Goal: Check status: Check status

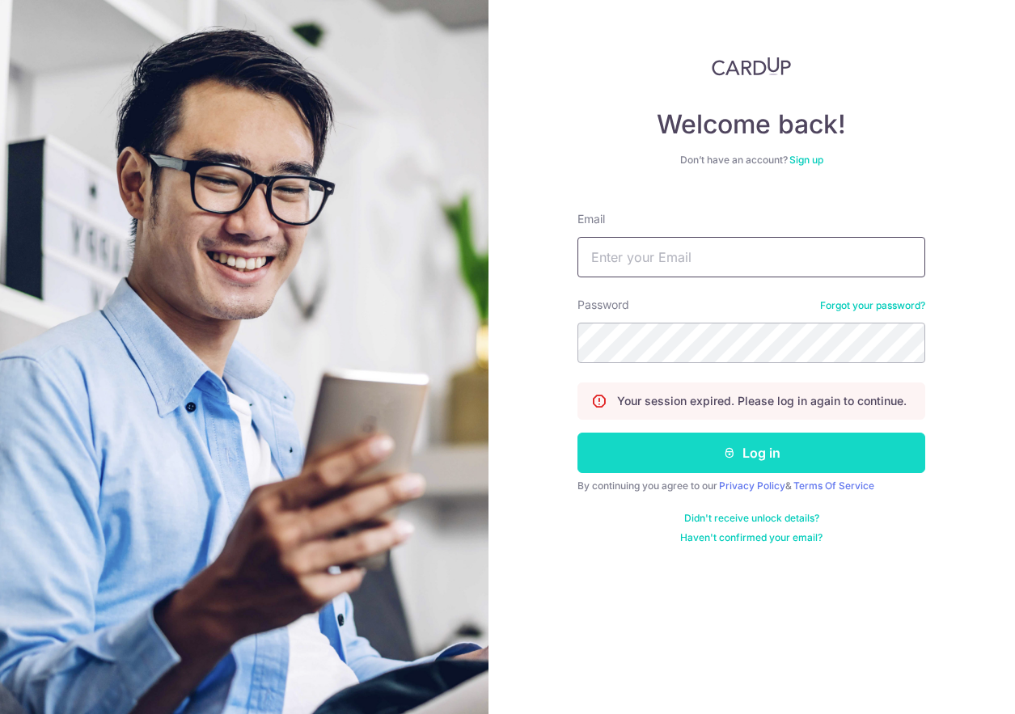
type input "[EMAIL_ADDRESS][DOMAIN_NAME]"
click at [724, 450] on icon "submit" at bounding box center [729, 453] width 13 height 13
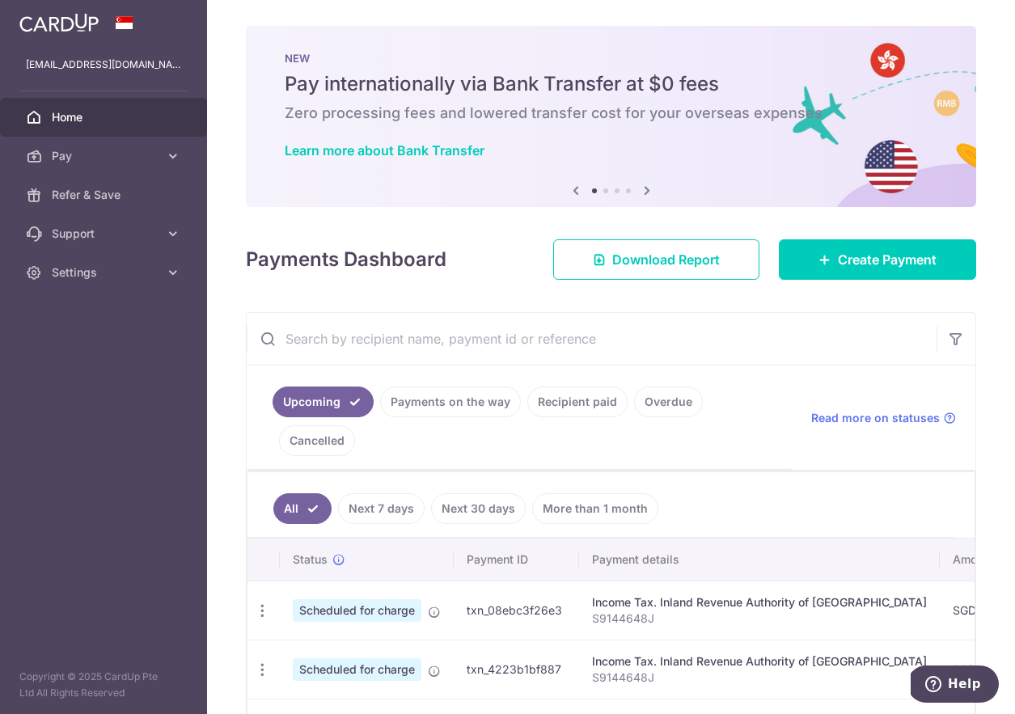
click at [459, 418] on ul "Upcoming Payments on the way Recipient paid Overdue Cancelled" at bounding box center [519, 418] width 545 height 104
click at [479, 404] on link "Payments on the way" at bounding box center [450, 402] width 141 height 31
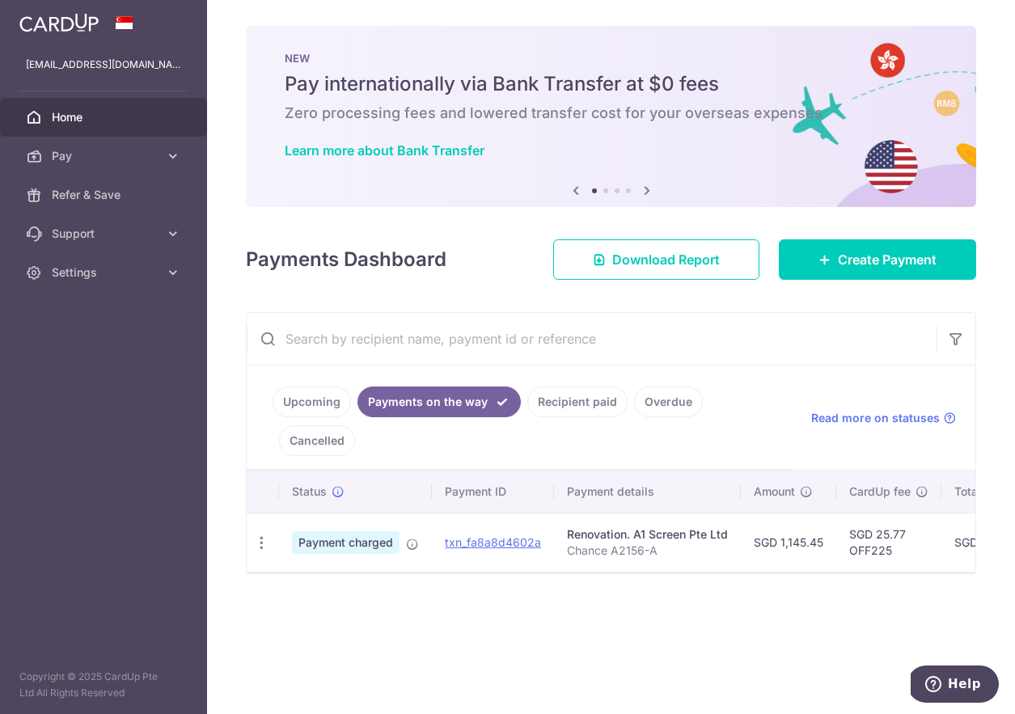
click at [566, 404] on link "Recipient paid" at bounding box center [578, 402] width 100 height 31
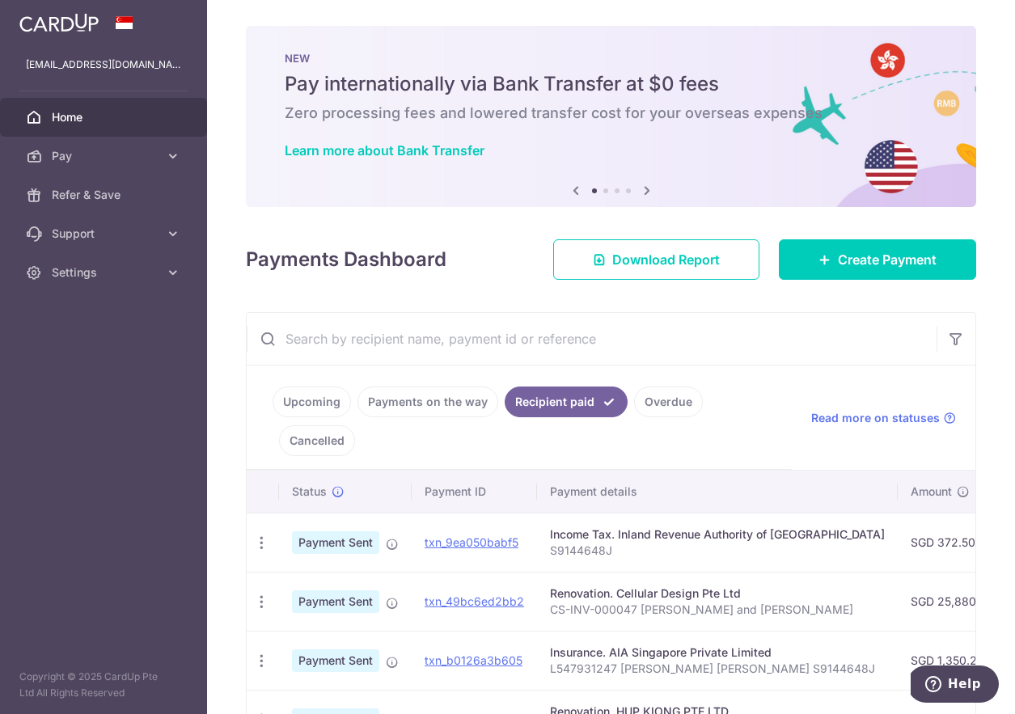
click at [475, 404] on link "Payments on the way" at bounding box center [428, 402] width 141 height 31
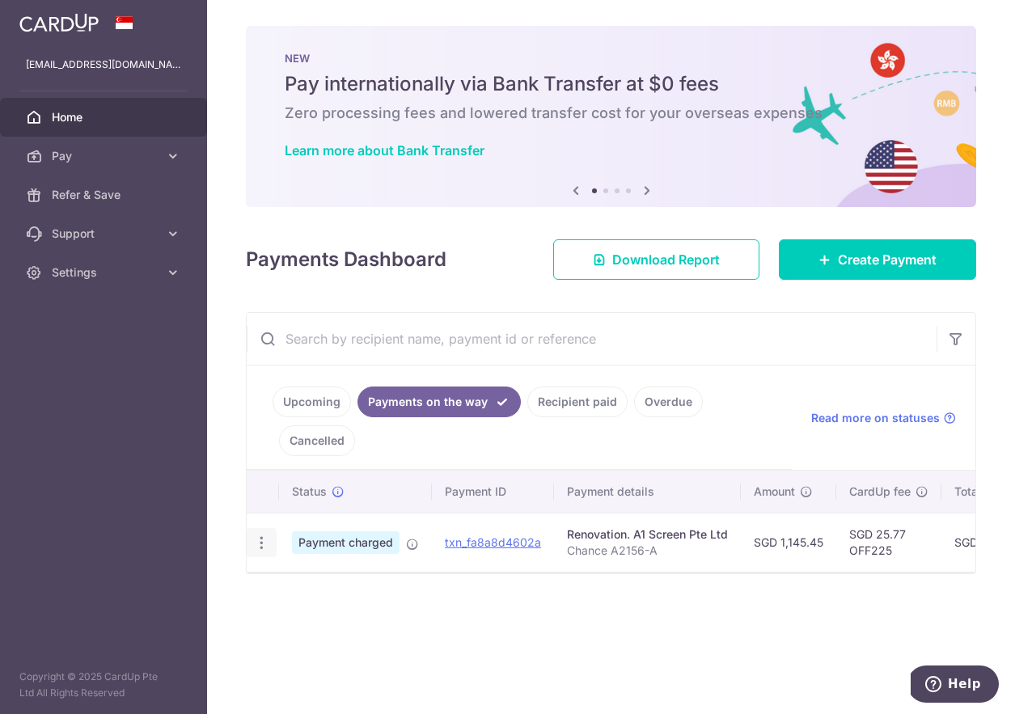
click at [261, 542] on icon "button" at bounding box center [261, 543] width 17 height 17
click at [476, 593] on div "Status Payment ID Payment details Amount CardUp fee Total amt. Charge date Due …" at bounding box center [611, 548] width 729 height 154
